Goal: Share content: Share content

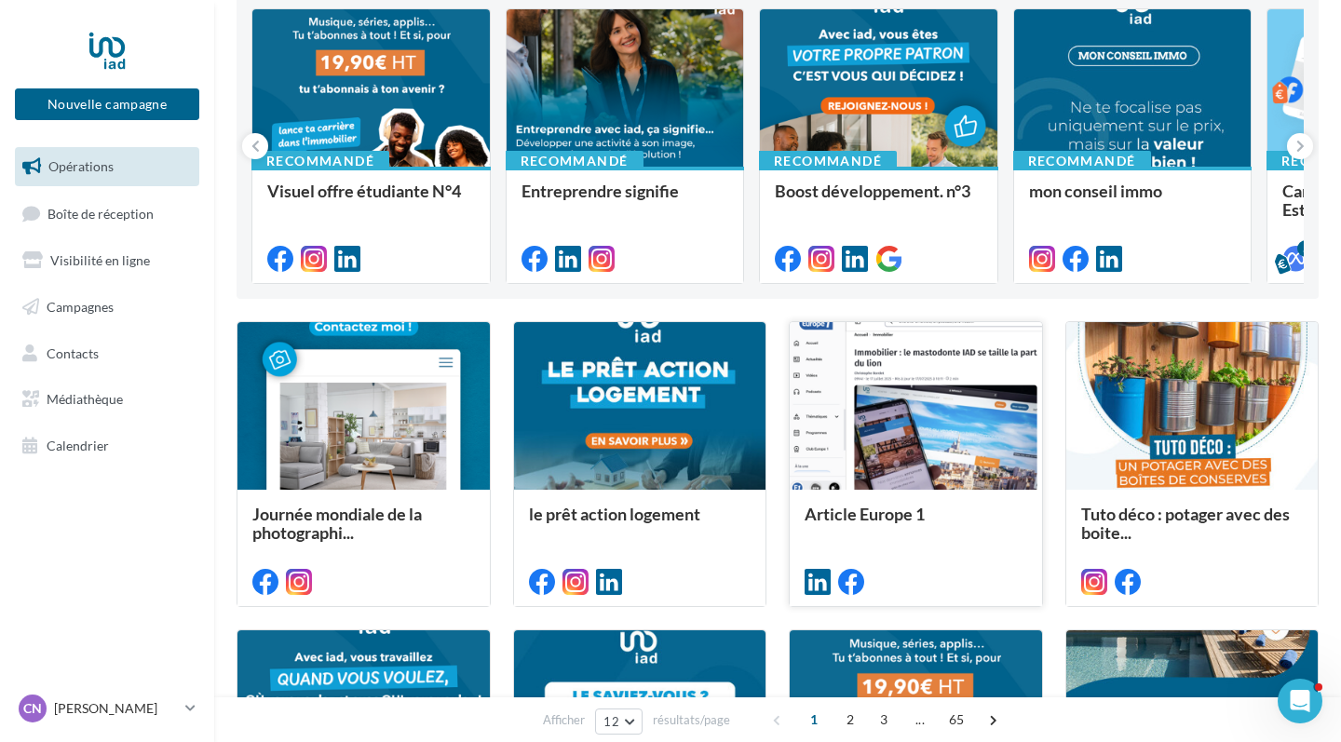
scroll to position [189, 0]
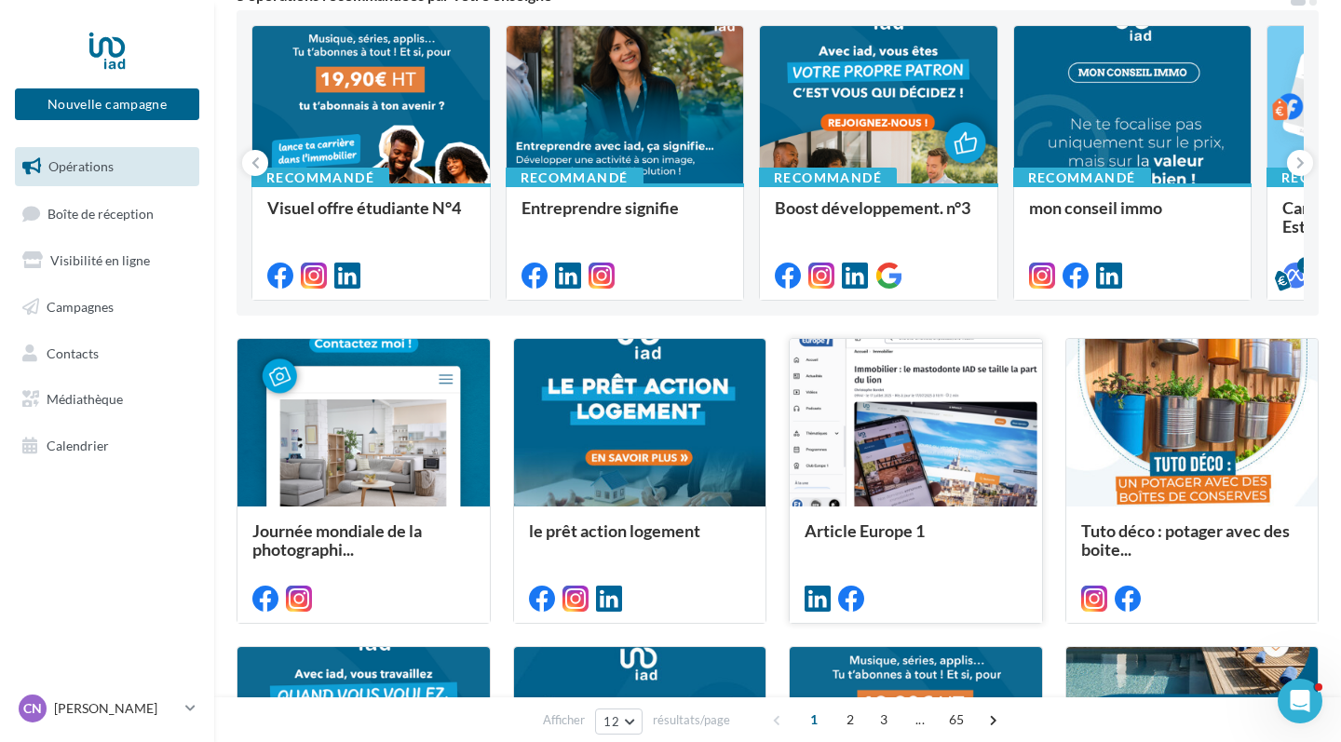
click at [933, 436] on div at bounding box center [916, 423] width 252 height 169
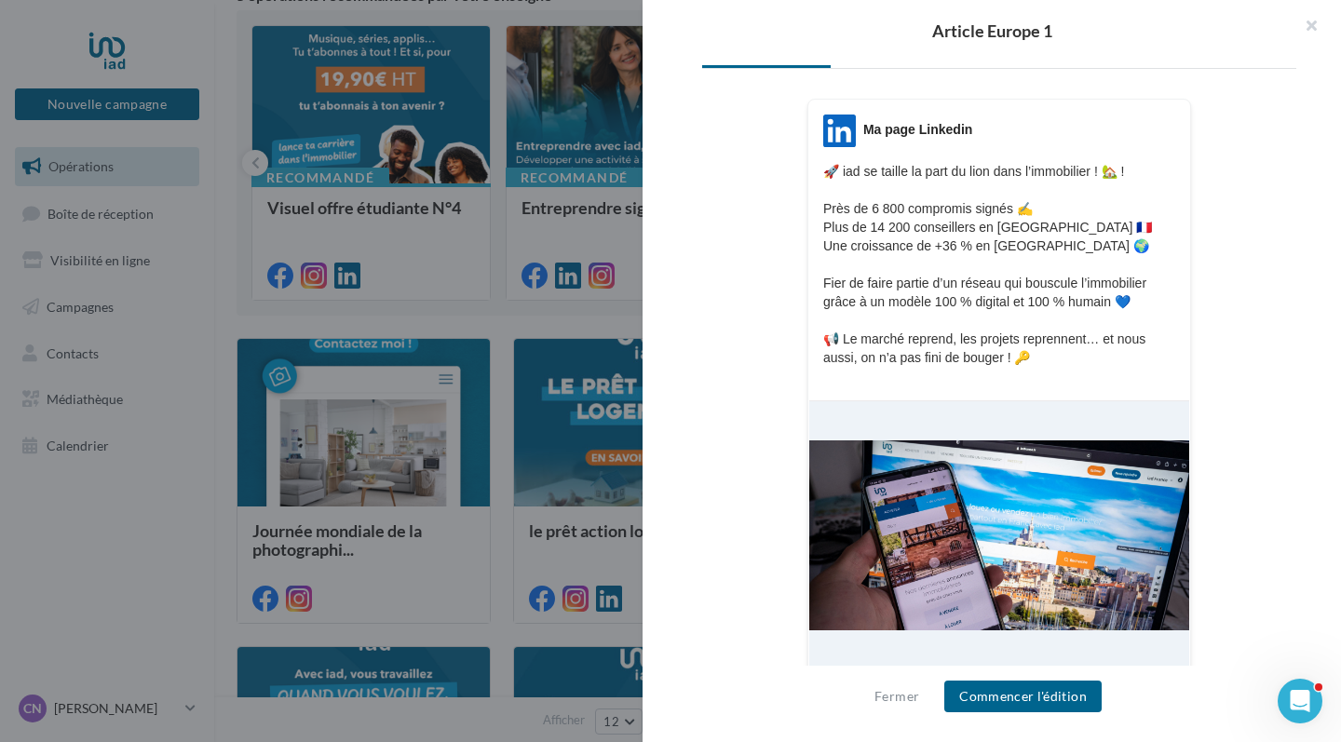
scroll to position [258, 0]
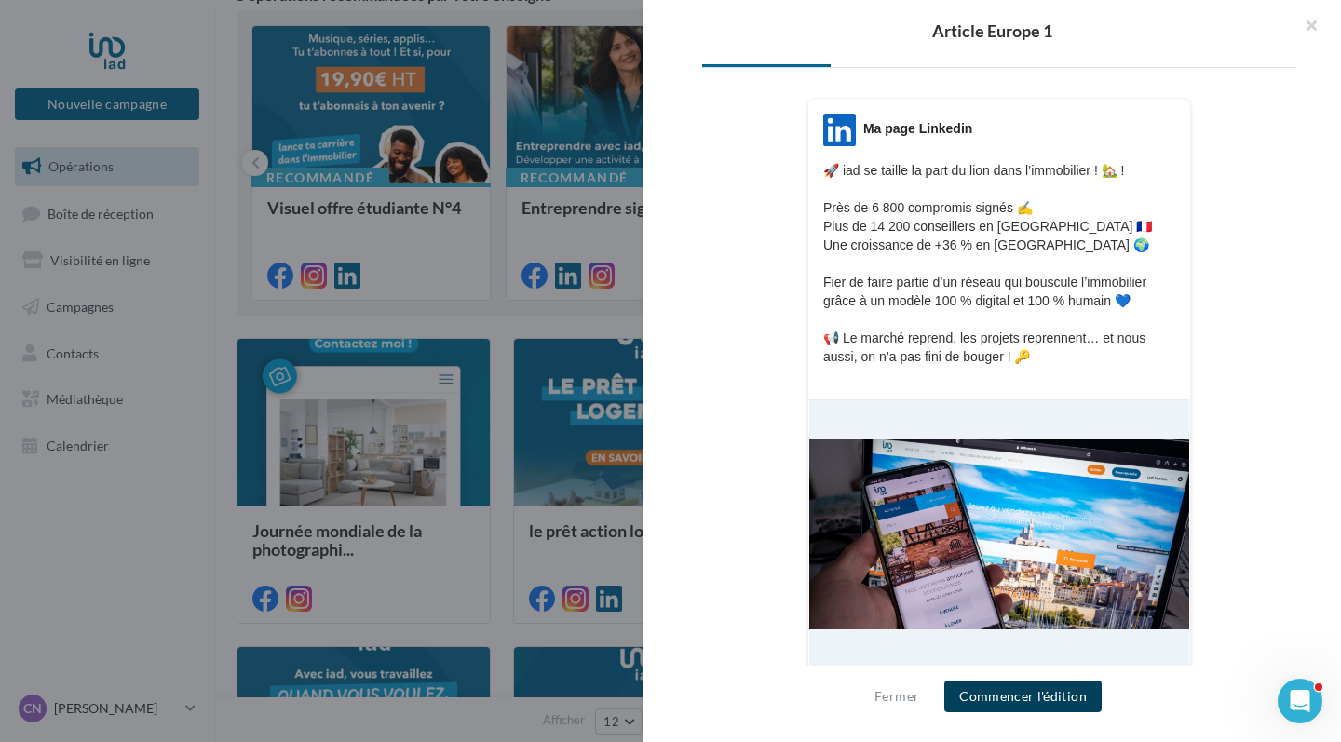
click at [1016, 688] on button "Commencer l'édition" at bounding box center [1022, 697] width 157 height 32
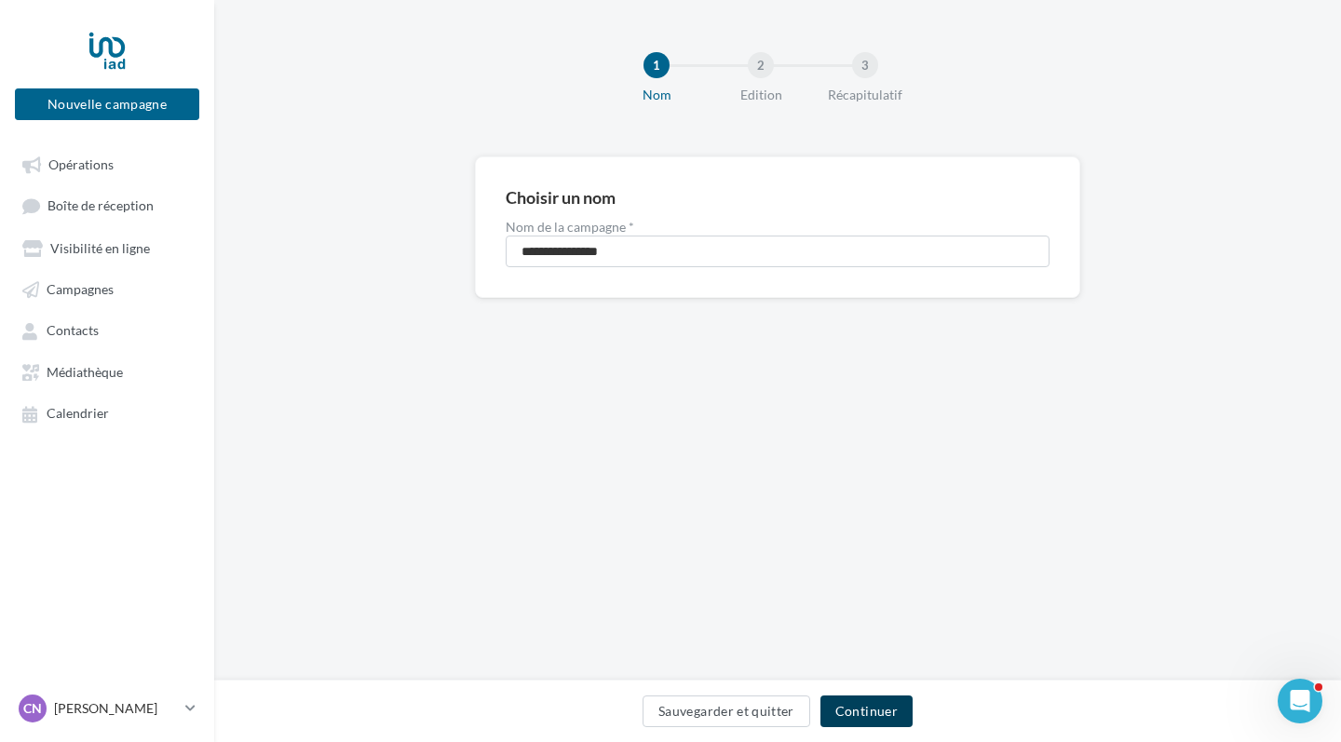
click at [871, 697] on button "Continuer" at bounding box center [866, 711] width 92 height 32
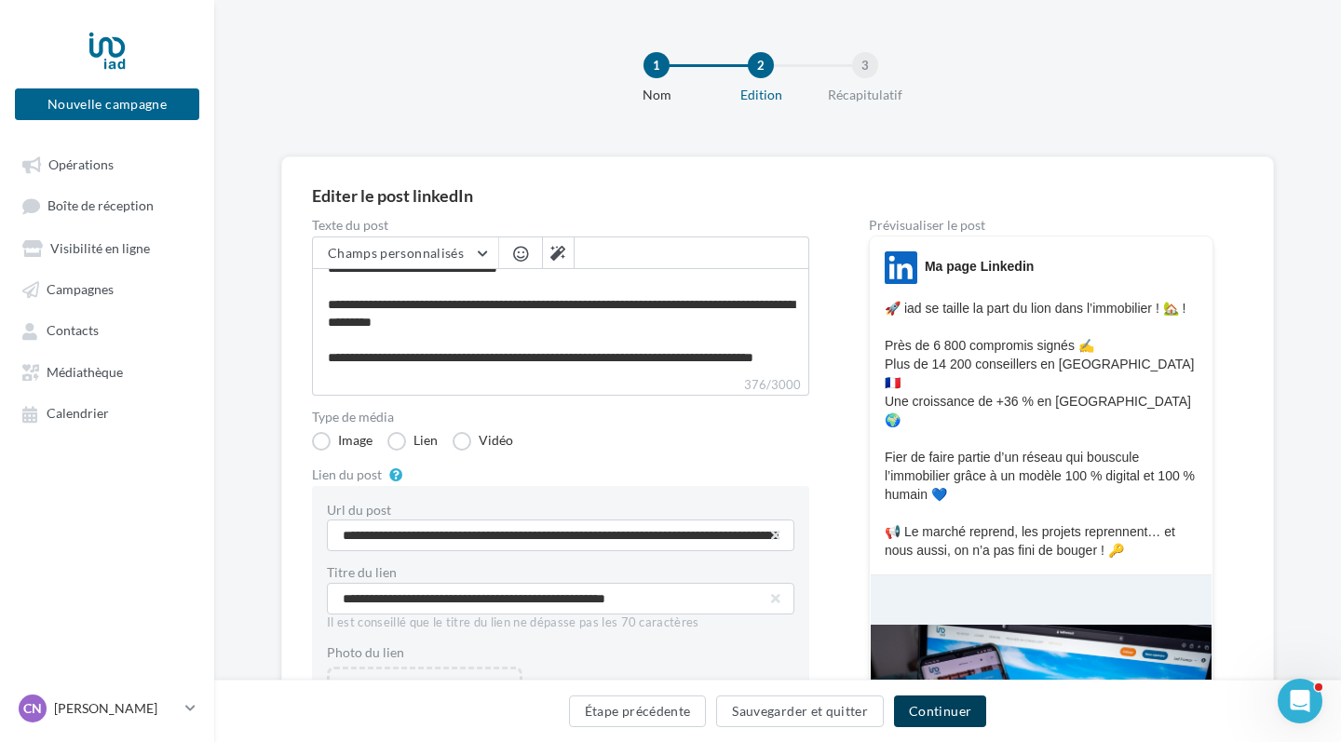
click at [947, 708] on button "Continuer" at bounding box center [940, 711] width 92 height 32
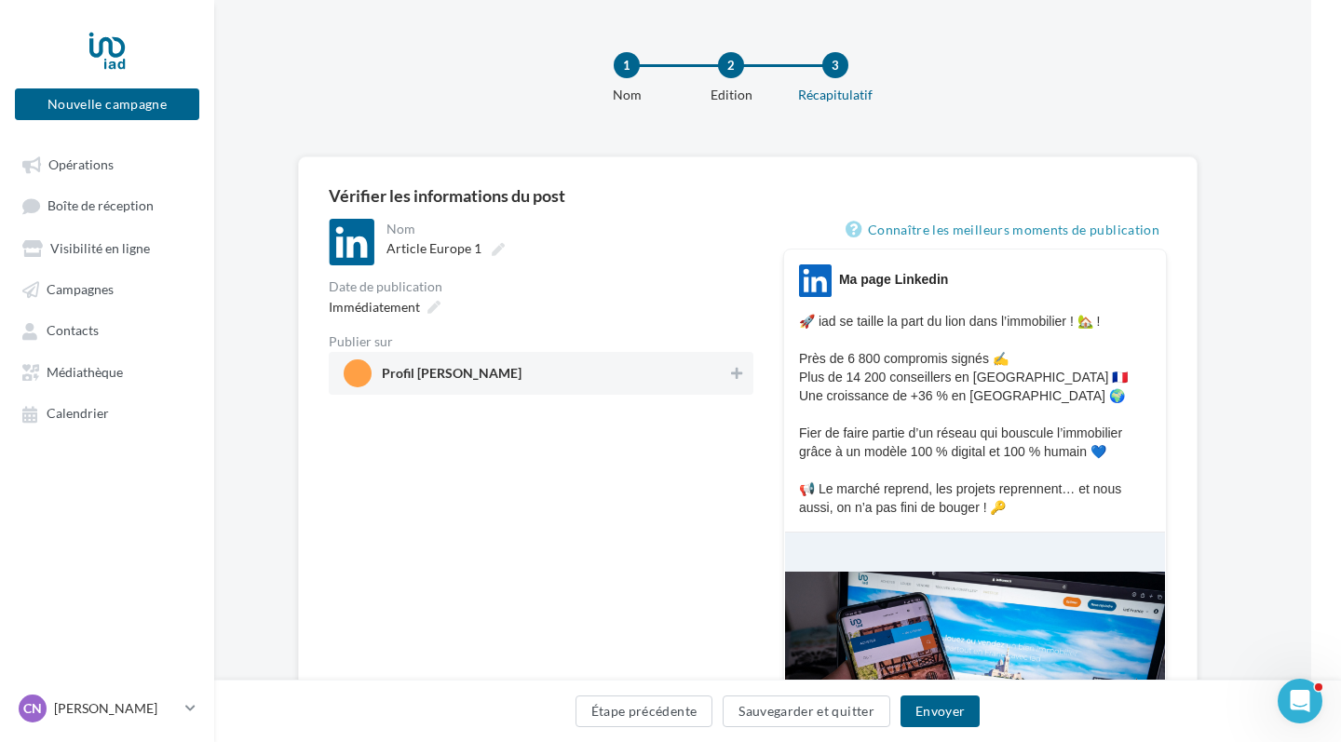
scroll to position [0, 30]
click at [742, 372] on button at bounding box center [736, 373] width 19 height 22
click at [932, 725] on button "Envoyer" at bounding box center [939, 711] width 79 height 32
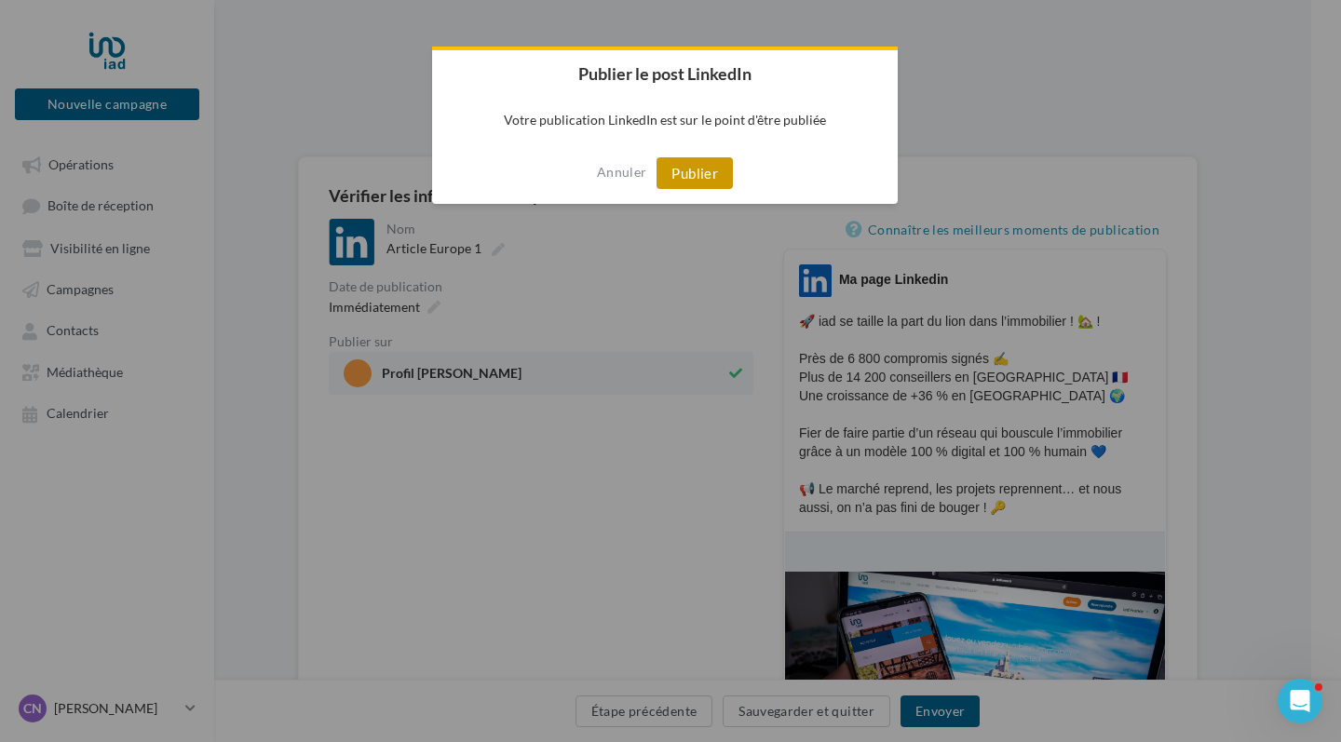
click at [693, 173] on button "Publier" at bounding box center [694, 173] width 76 height 32
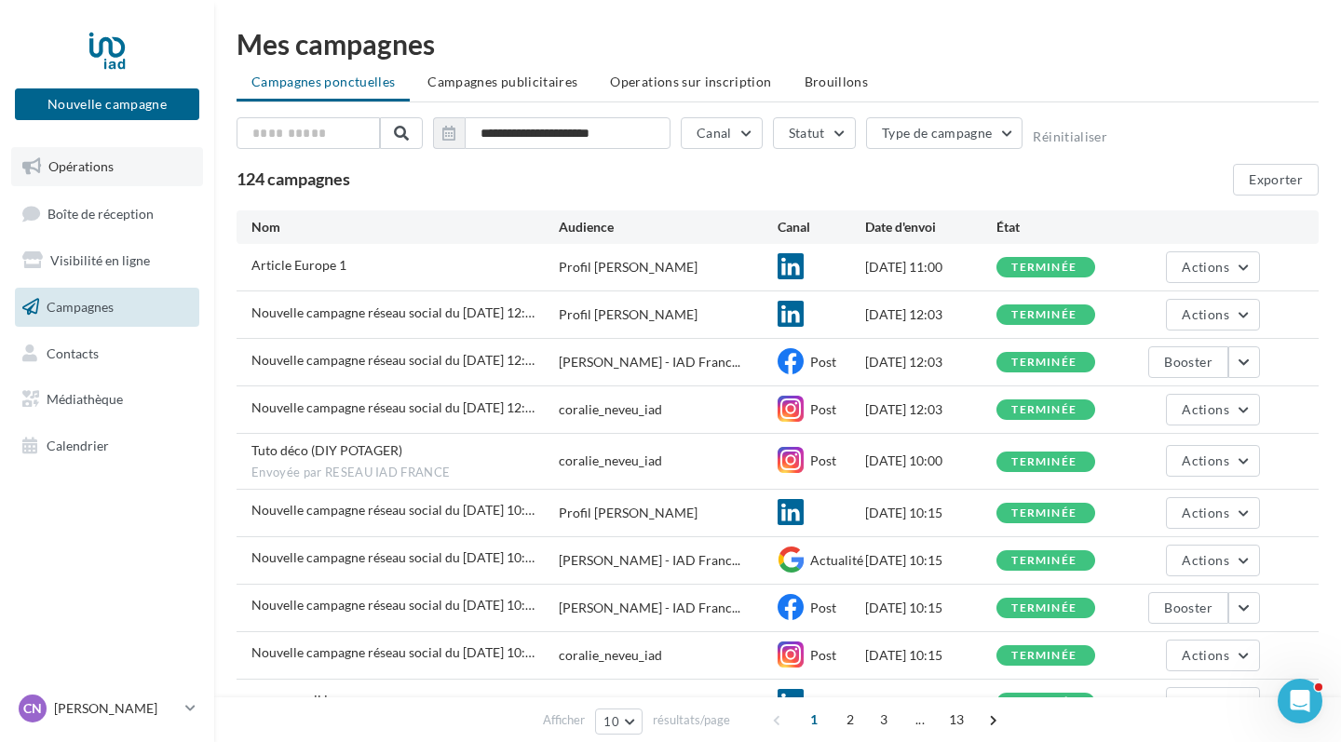
click at [95, 165] on span "Opérations" at bounding box center [80, 166] width 65 height 16
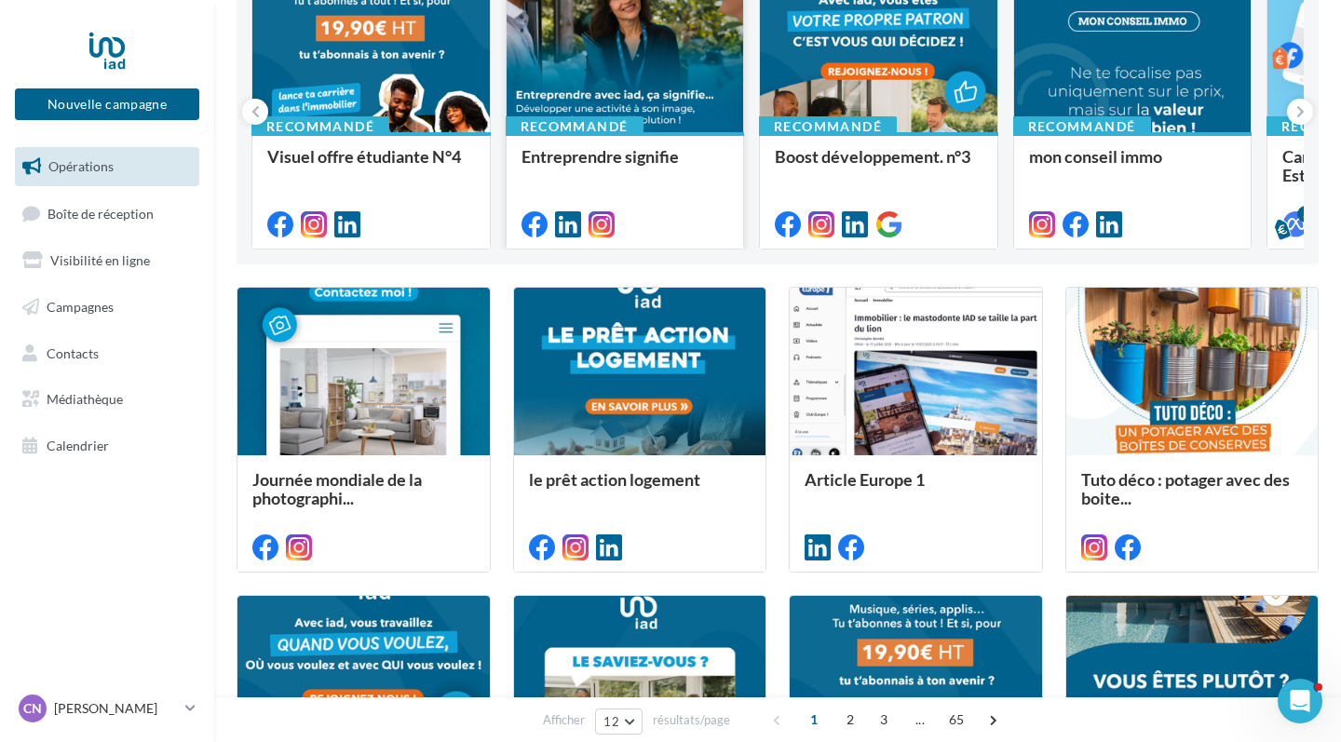
scroll to position [255, 0]
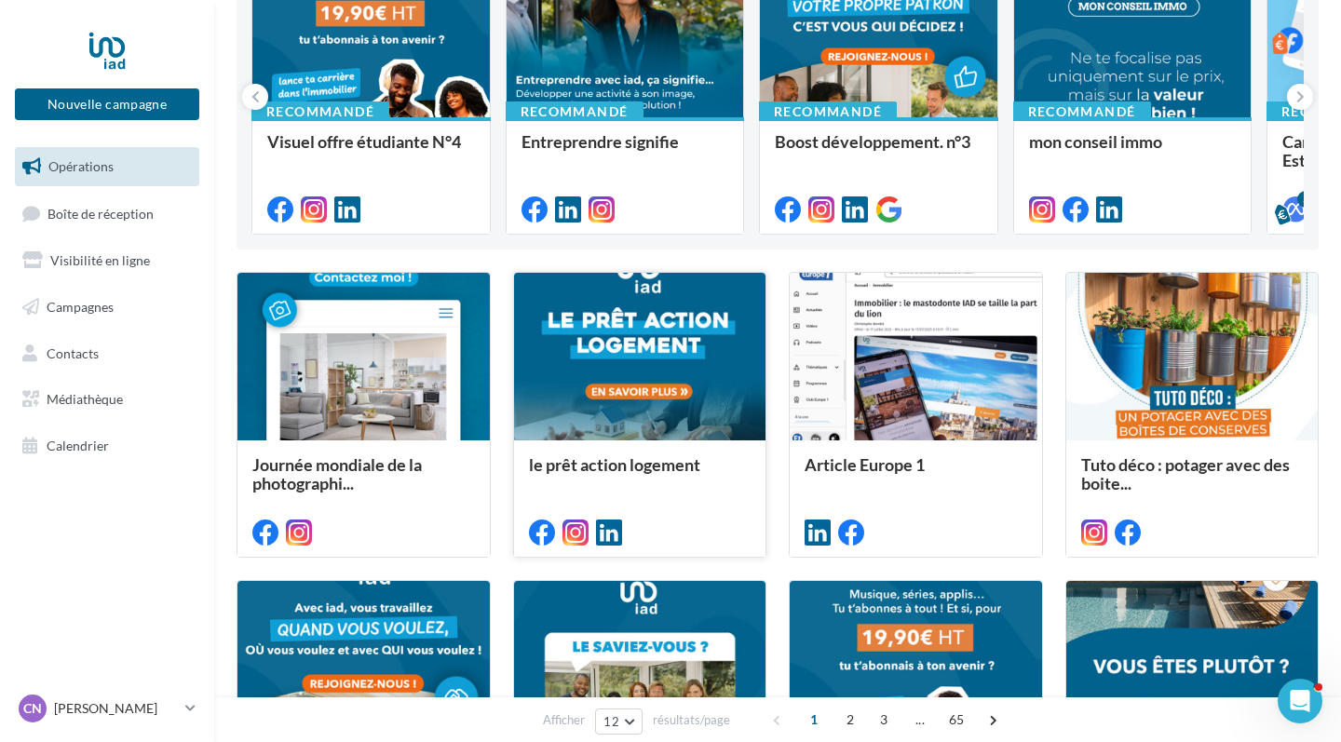
click at [622, 350] on div at bounding box center [640, 357] width 252 height 169
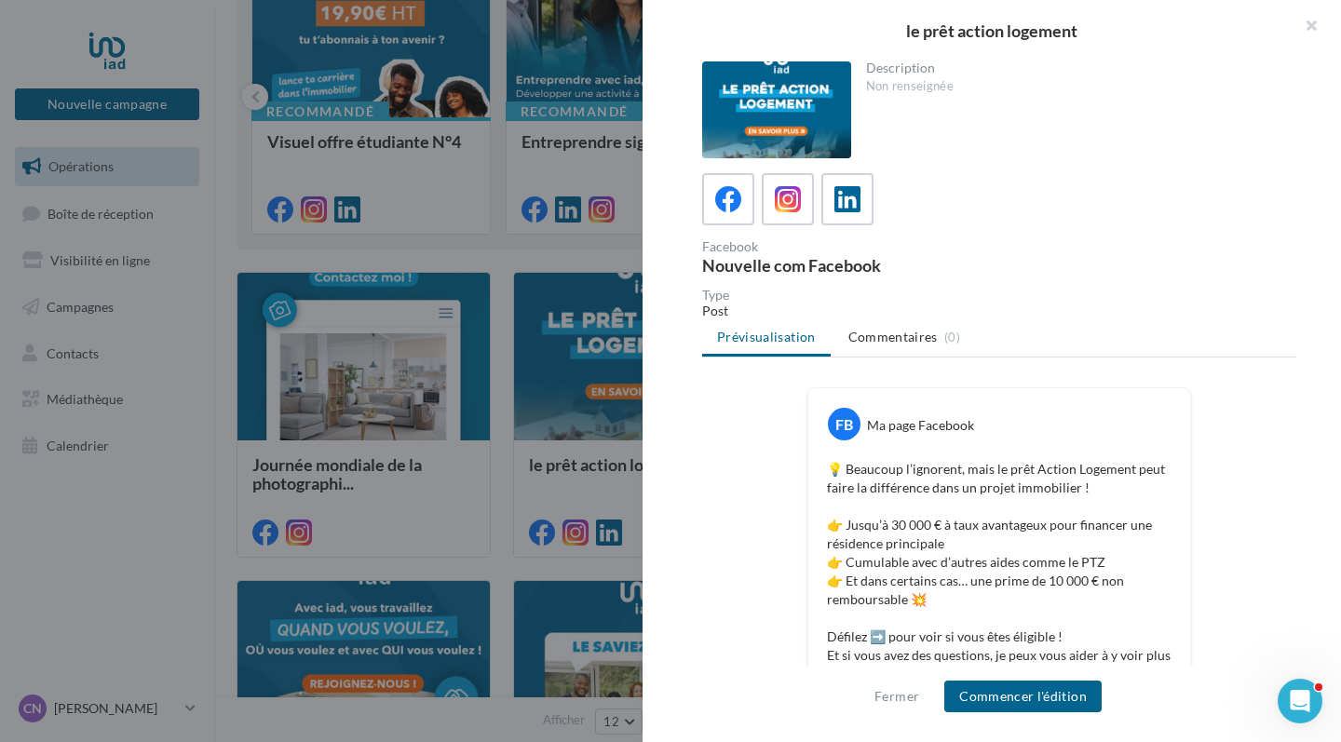
scroll to position [0, 0]
click at [793, 206] on icon at bounding box center [788, 199] width 27 height 27
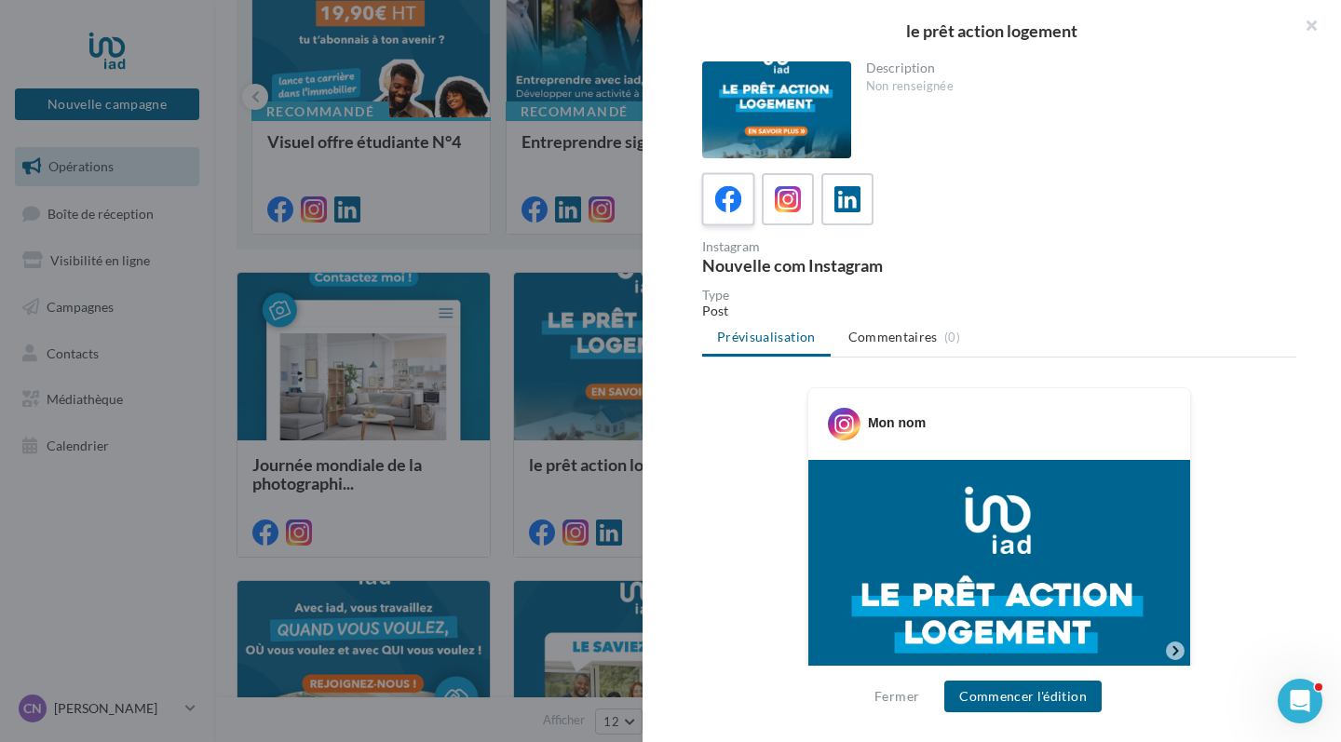
click at [732, 214] on span at bounding box center [728, 200] width 27 height 29
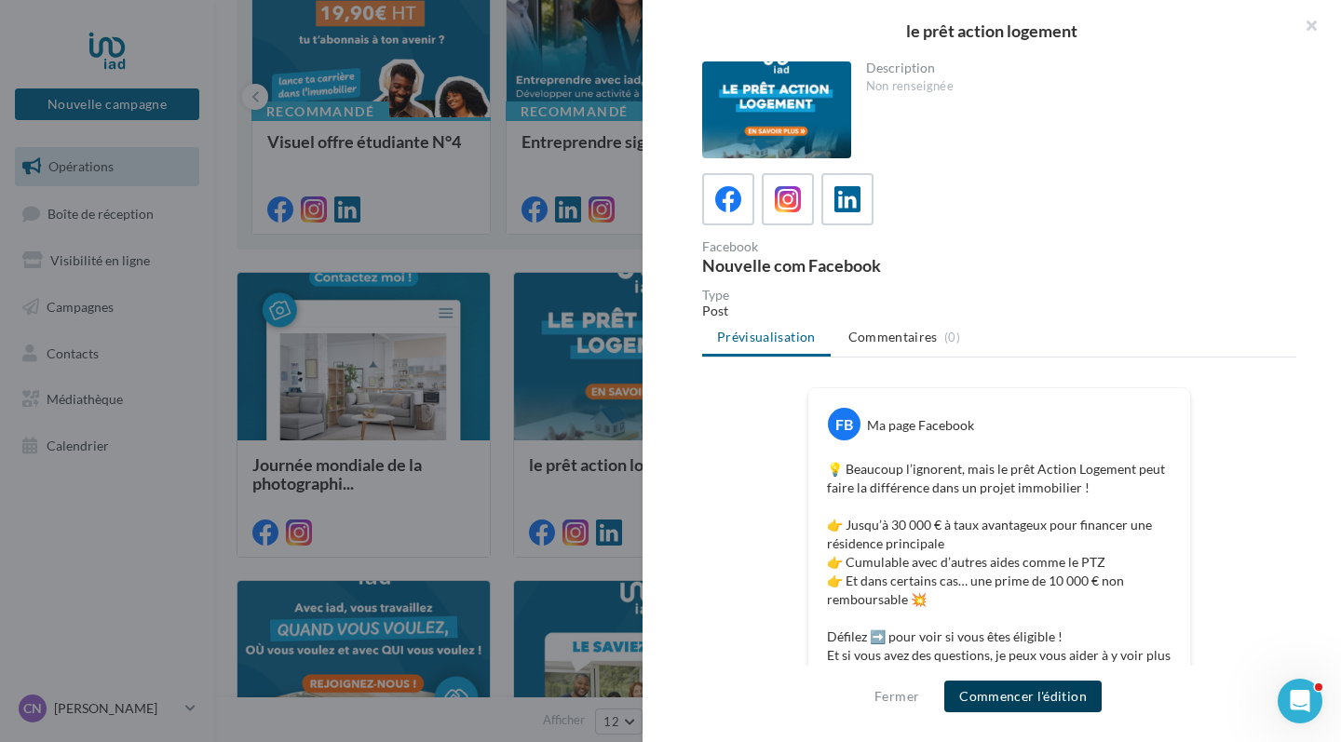
click at [1010, 690] on button "Commencer l'édition" at bounding box center [1022, 697] width 157 height 32
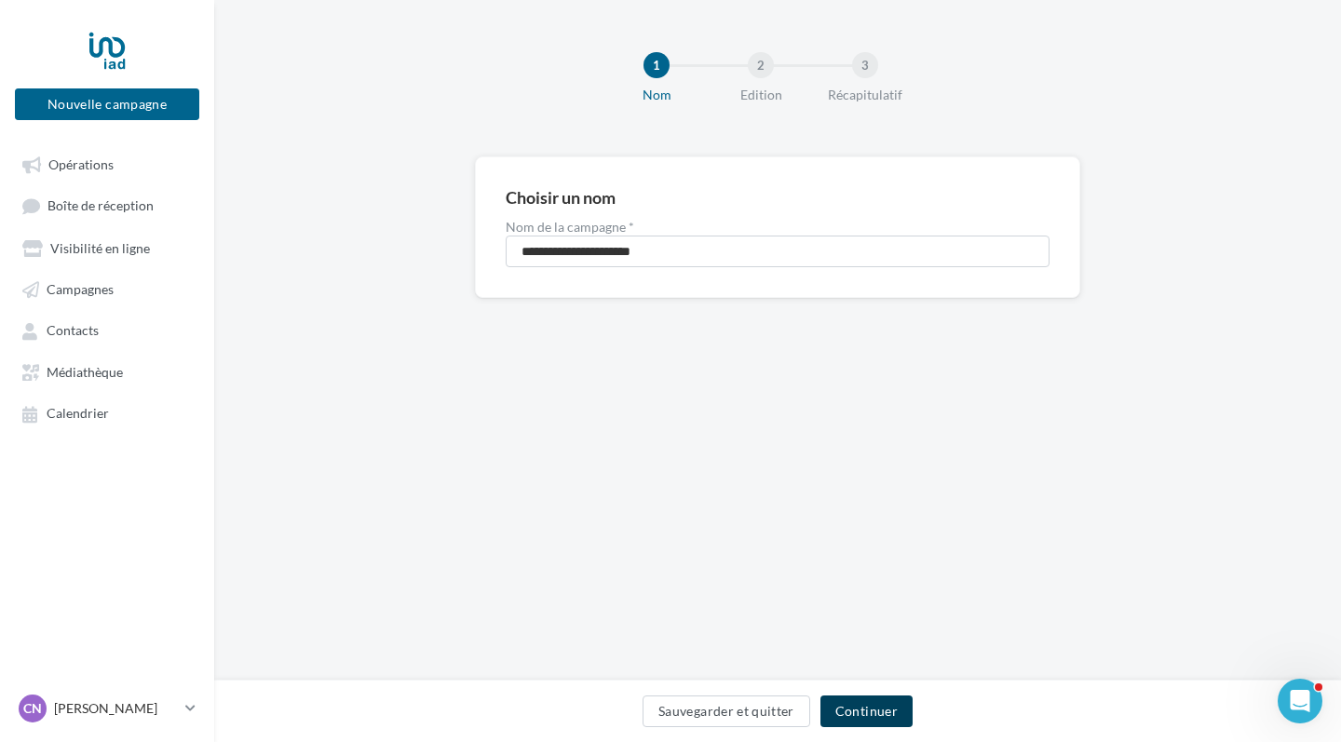
click at [861, 698] on button "Continuer" at bounding box center [866, 711] width 92 height 32
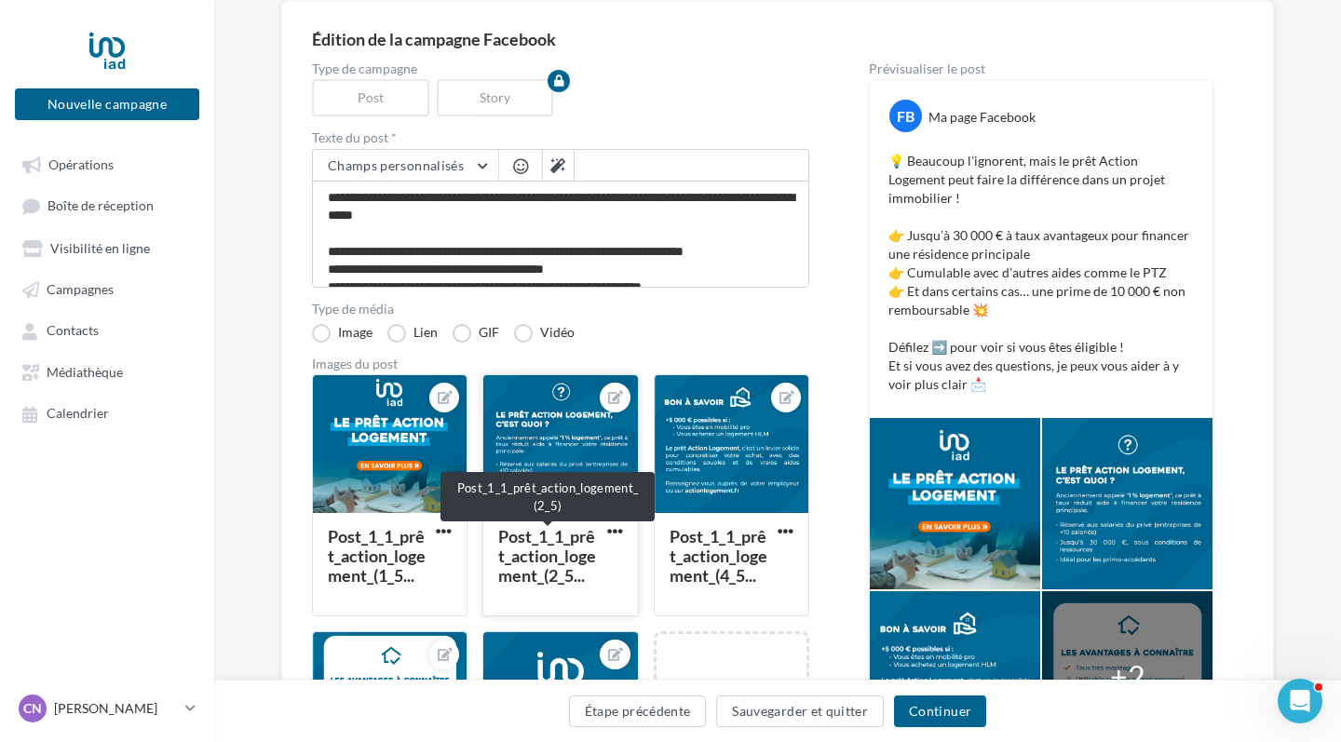
scroll to position [79, 0]
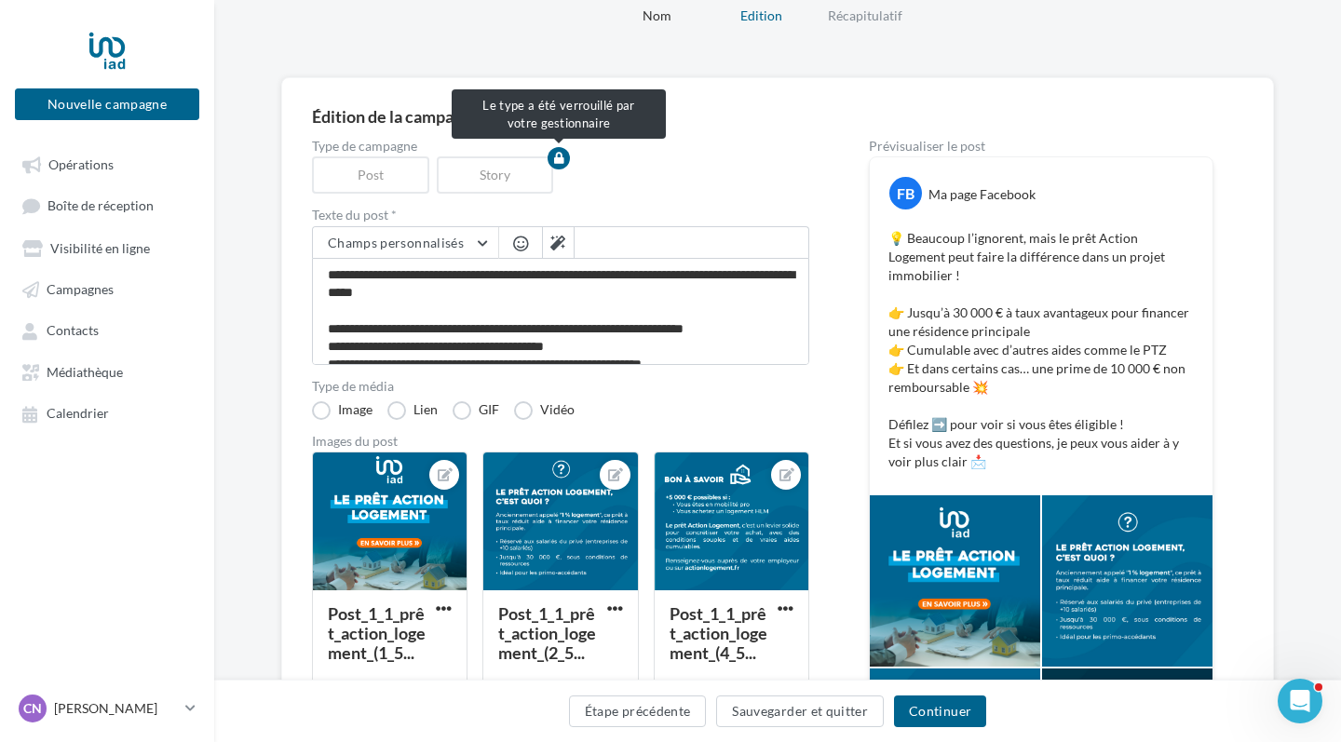
click at [401, 168] on div "Post" at bounding box center [374, 174] width 125 height 37
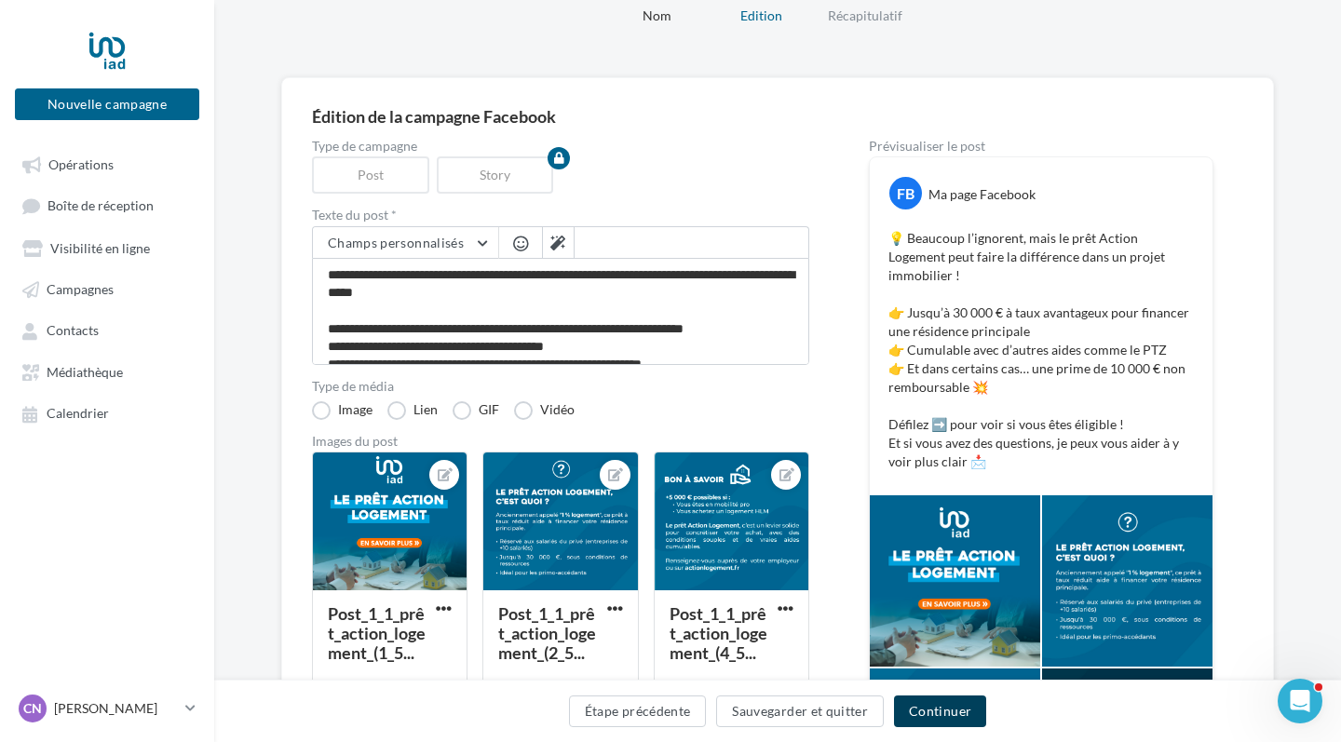
click at [962, 711] on button "Continuer" at bounding box center [940, 711] width 92 height 32
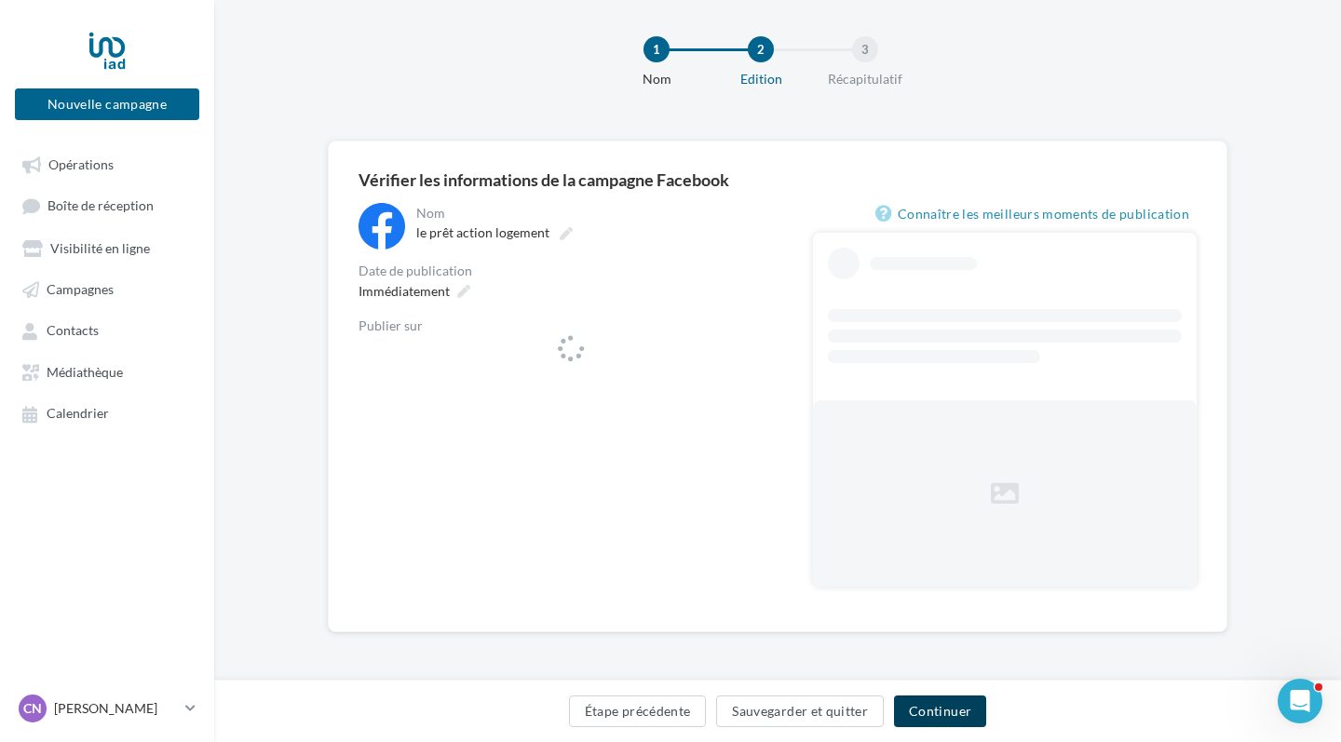
scroll to position [16, 0]
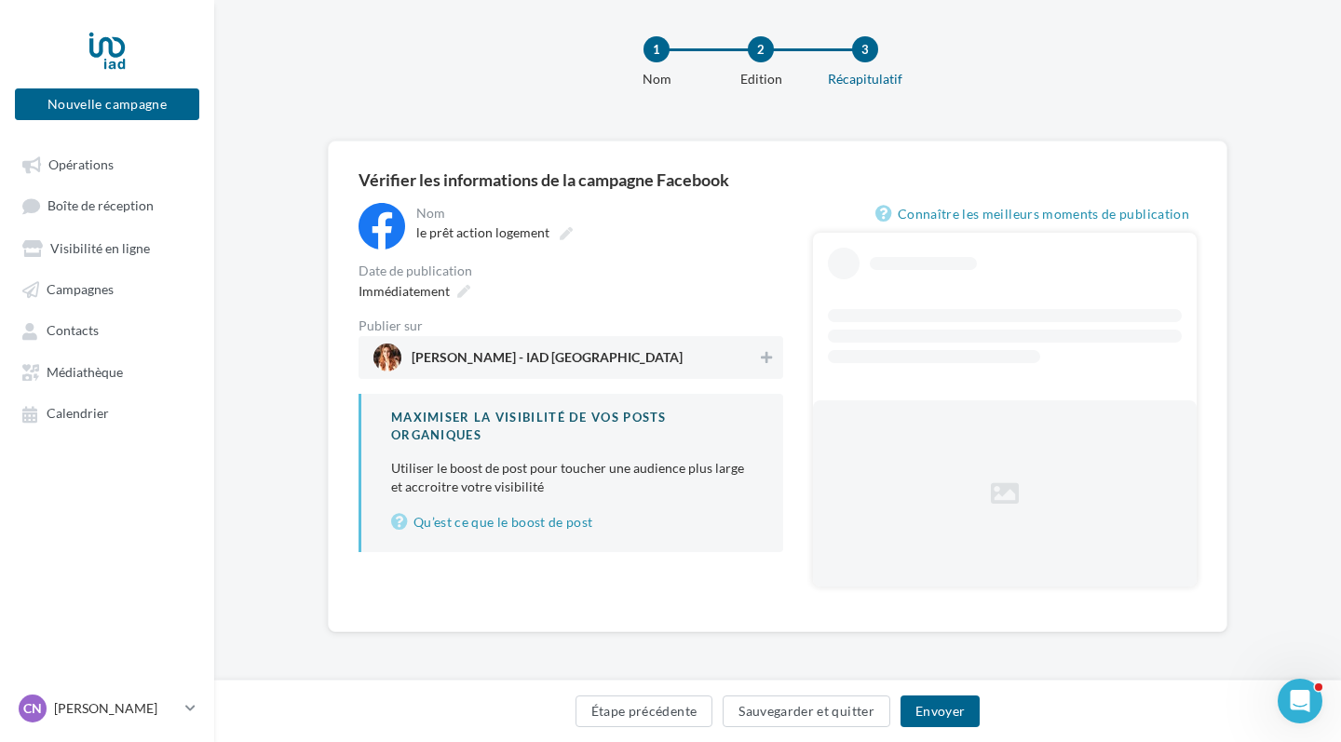
click at [674, 363] on span "[PERSON_NAME] - IAD [GEOGRAPHIC_DATA]" at bounding box center [565, 358] width 384 height 28
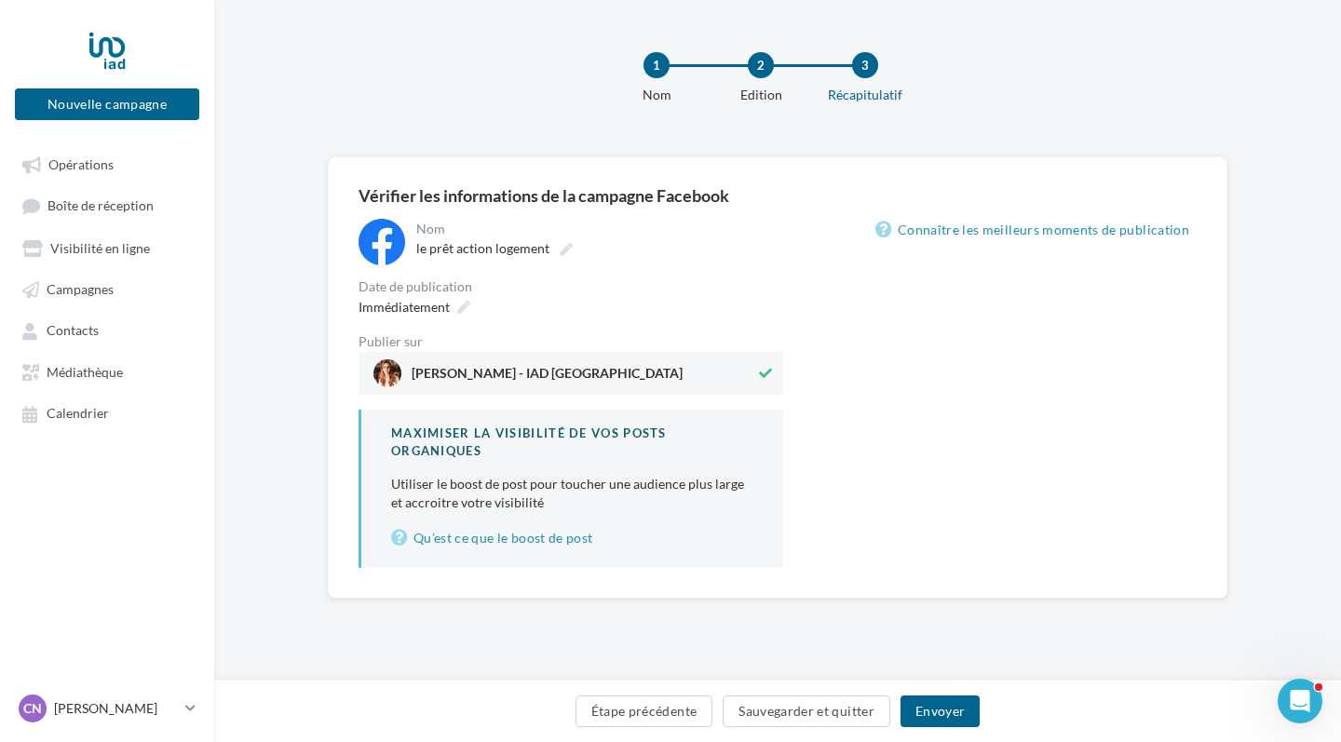
scroll to position [0, 0]
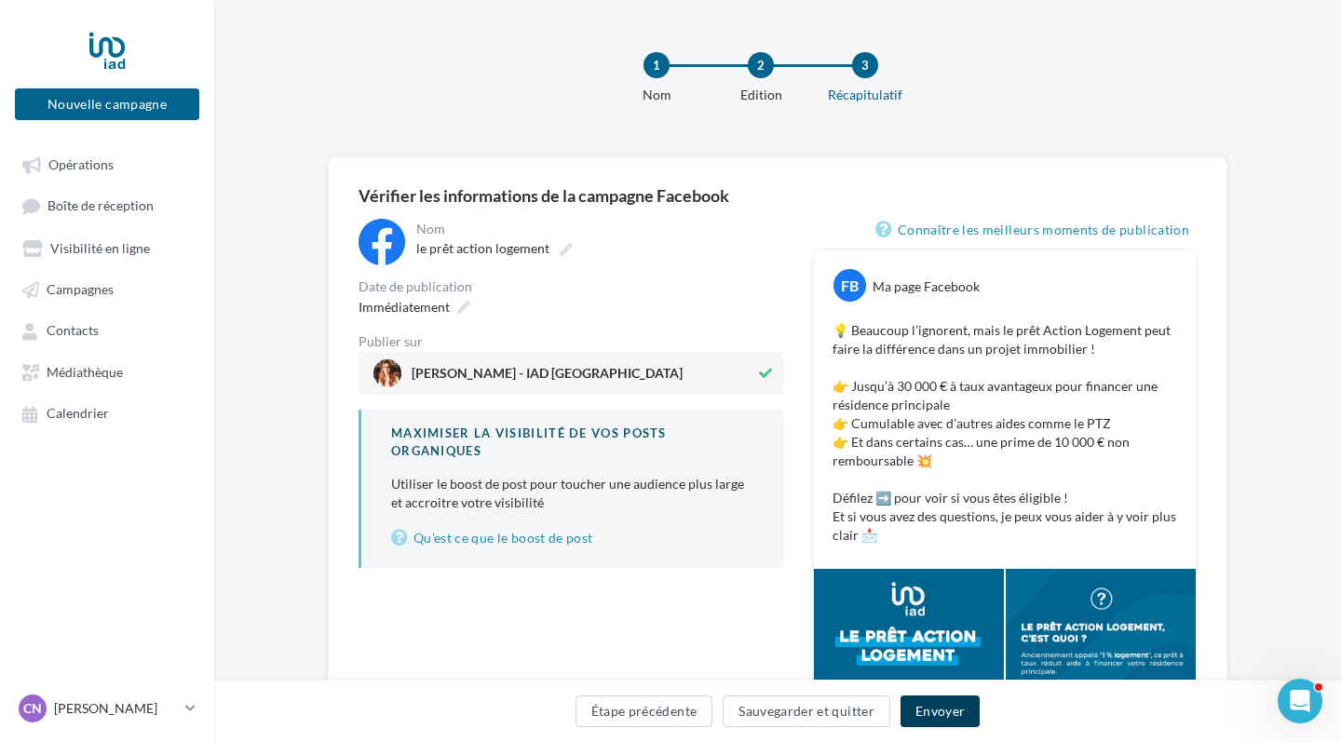
click at [923, 718] on button "Envoyer" at bounding box center [939, 711] width 79 height 32
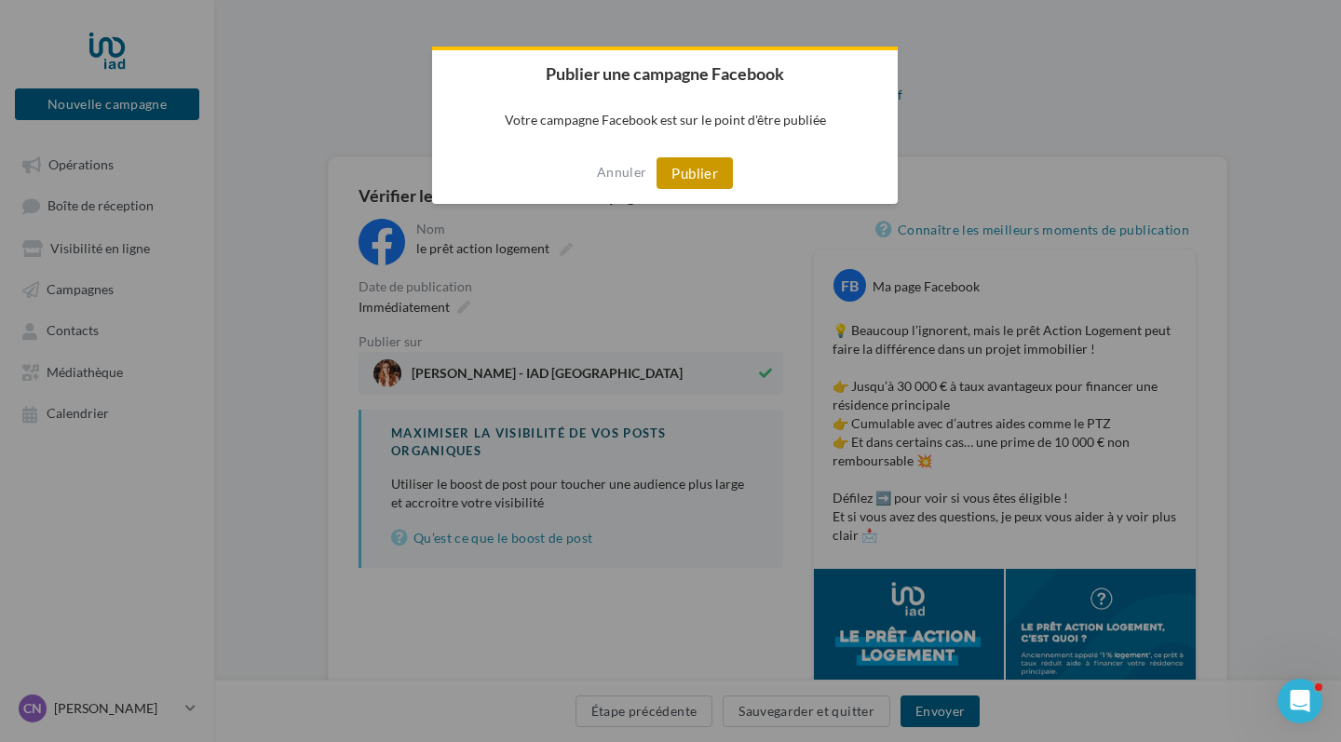
click at [668, 176] on button "Publier" at bounding box center [694, 173] width 76 height 32
